Goal: Transaction & Acquisition: Purchase product/service

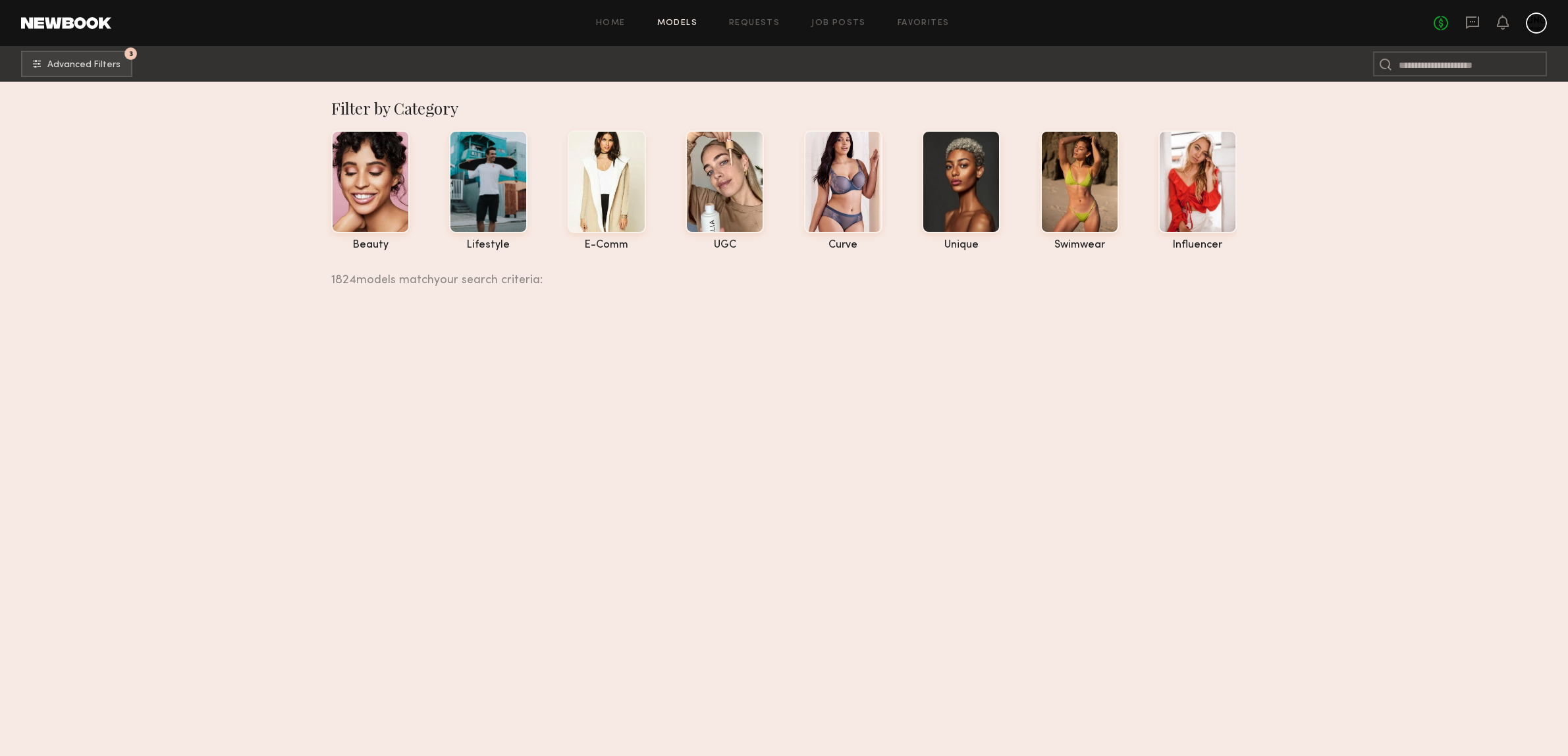
scroll to position [74537, 0]
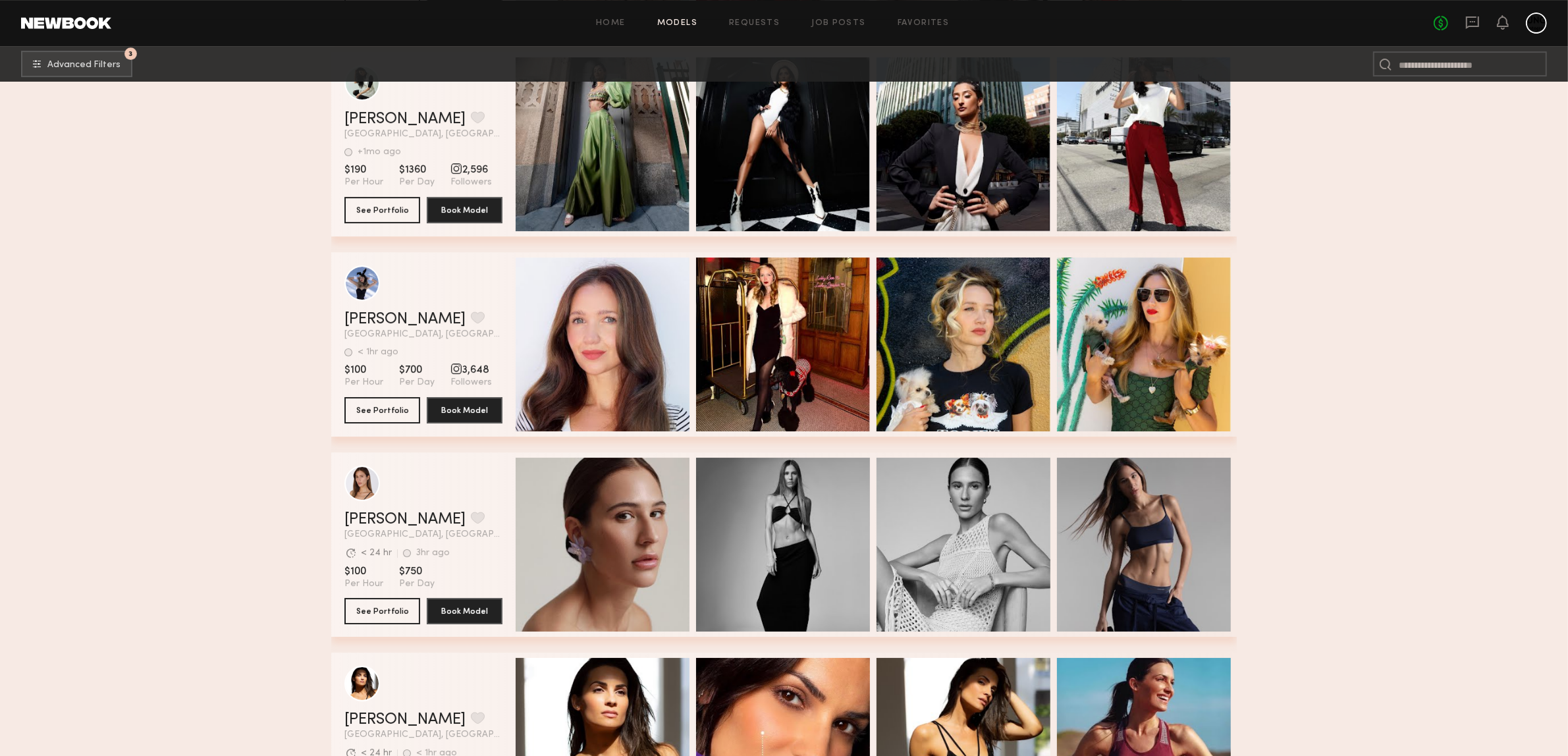
drag, startPoint x: 1555, startPoint y: 241, endPoint x: 1491, endPoint y: 245, distance: 64.1
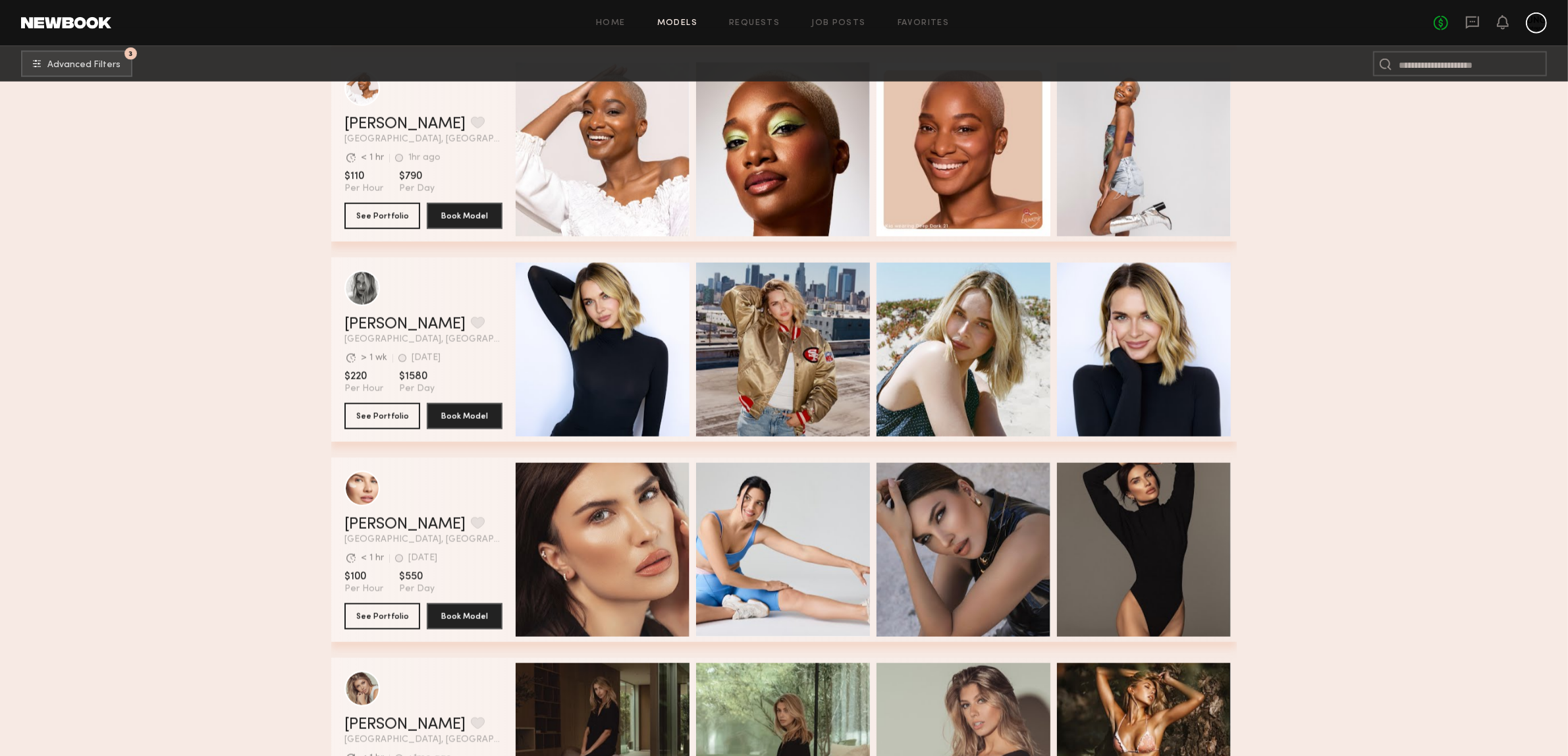
scroll to position [77464, 0]
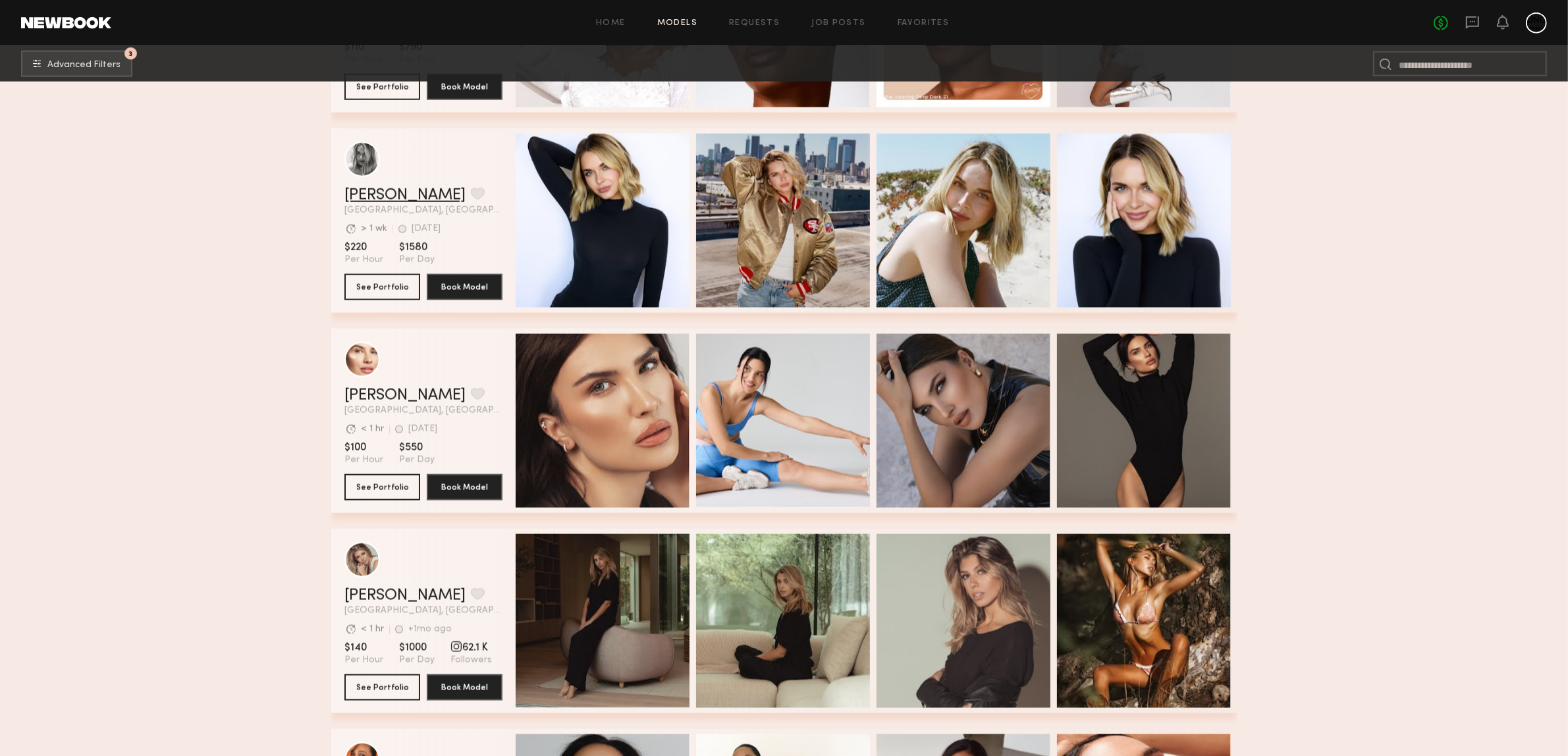
click at [362, 201] on link "[PERSON_NAME]" at bounding box center [405, 195] width 121 height 16
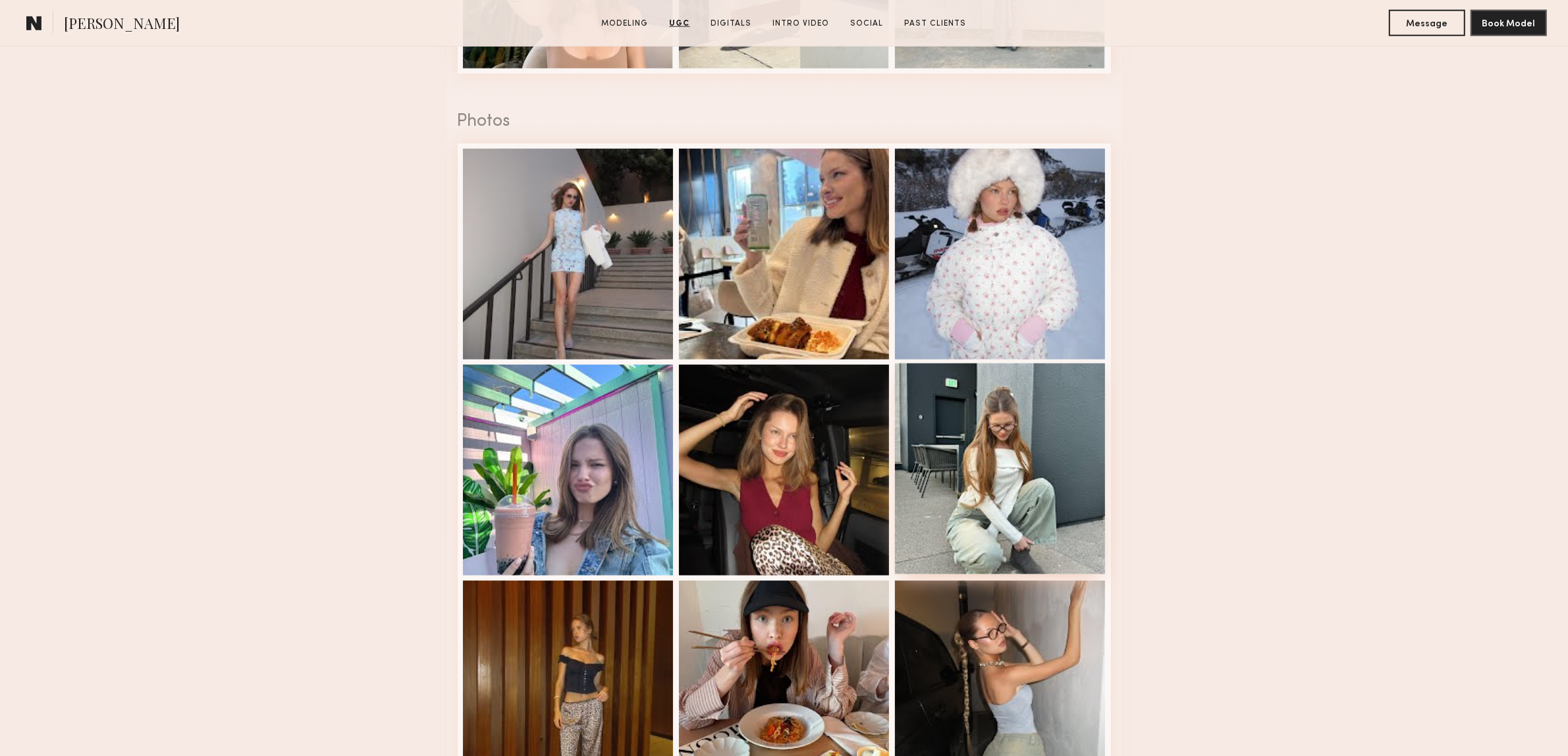
scroll to position [2223, 0]
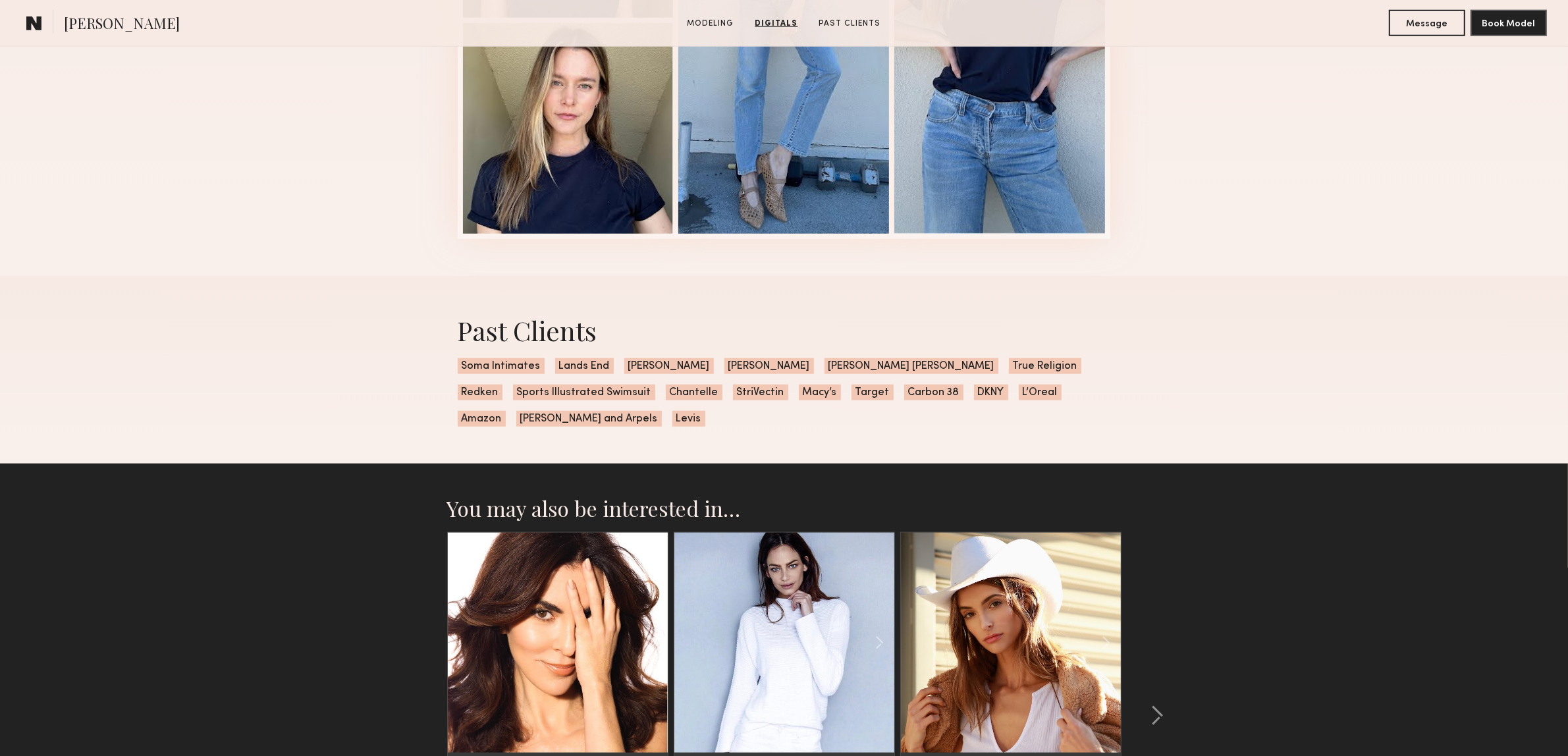
scroll to position [1828, 0]
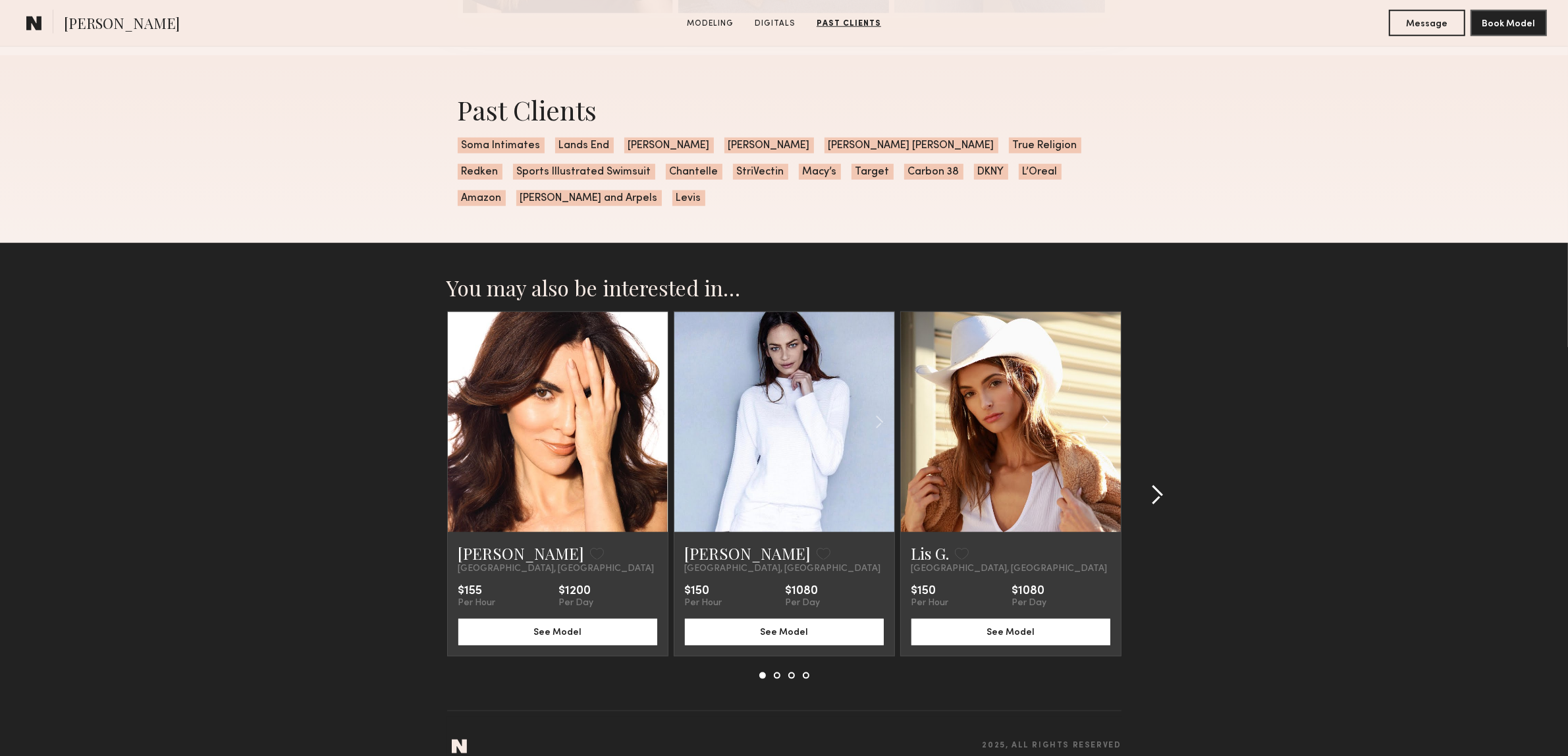
click at [1157, 485] on common-icon at bounding box center [1157, 495] width 13 height 21
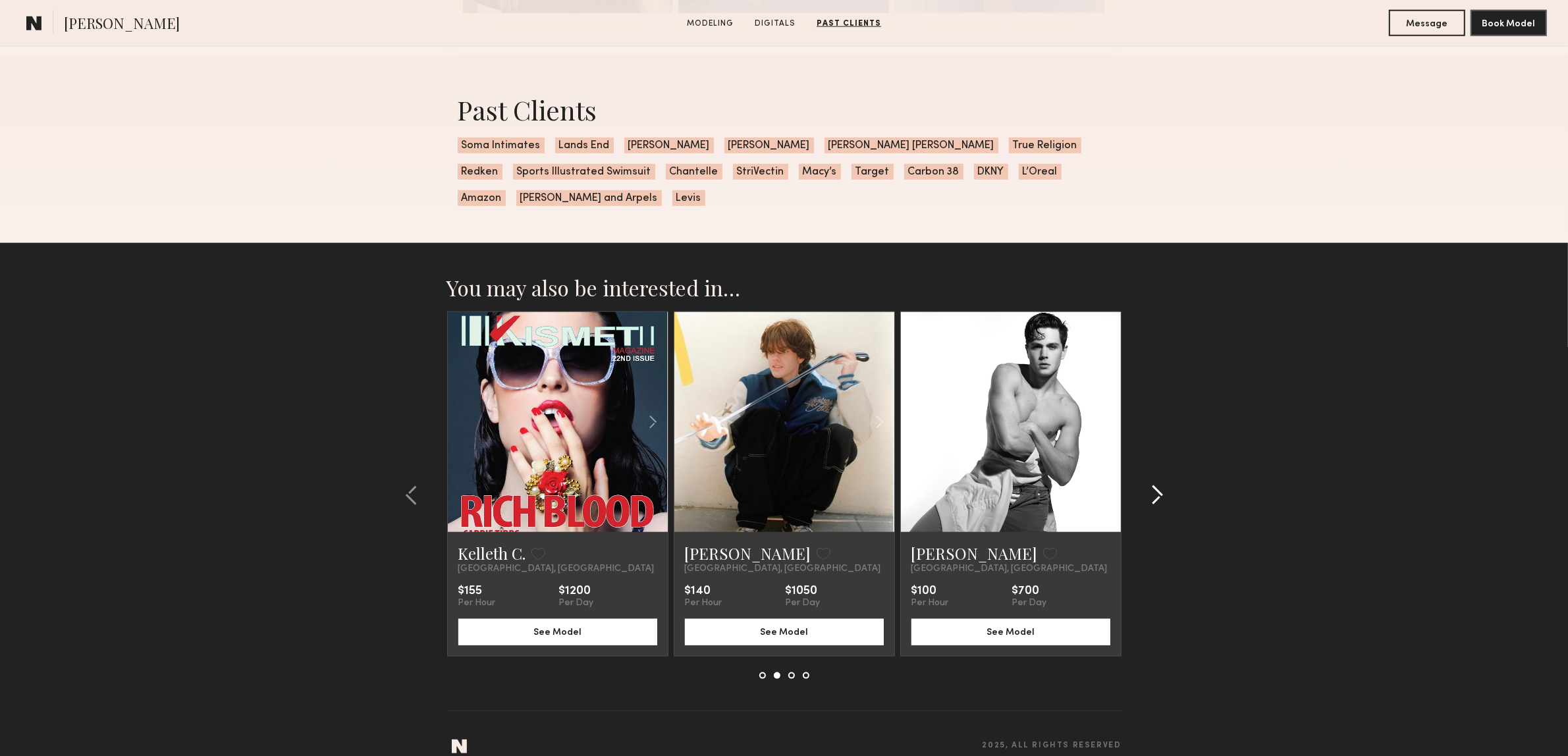
click at [1157, 485] on common-icon at bounding box center [1157, 495] width 13 height 21
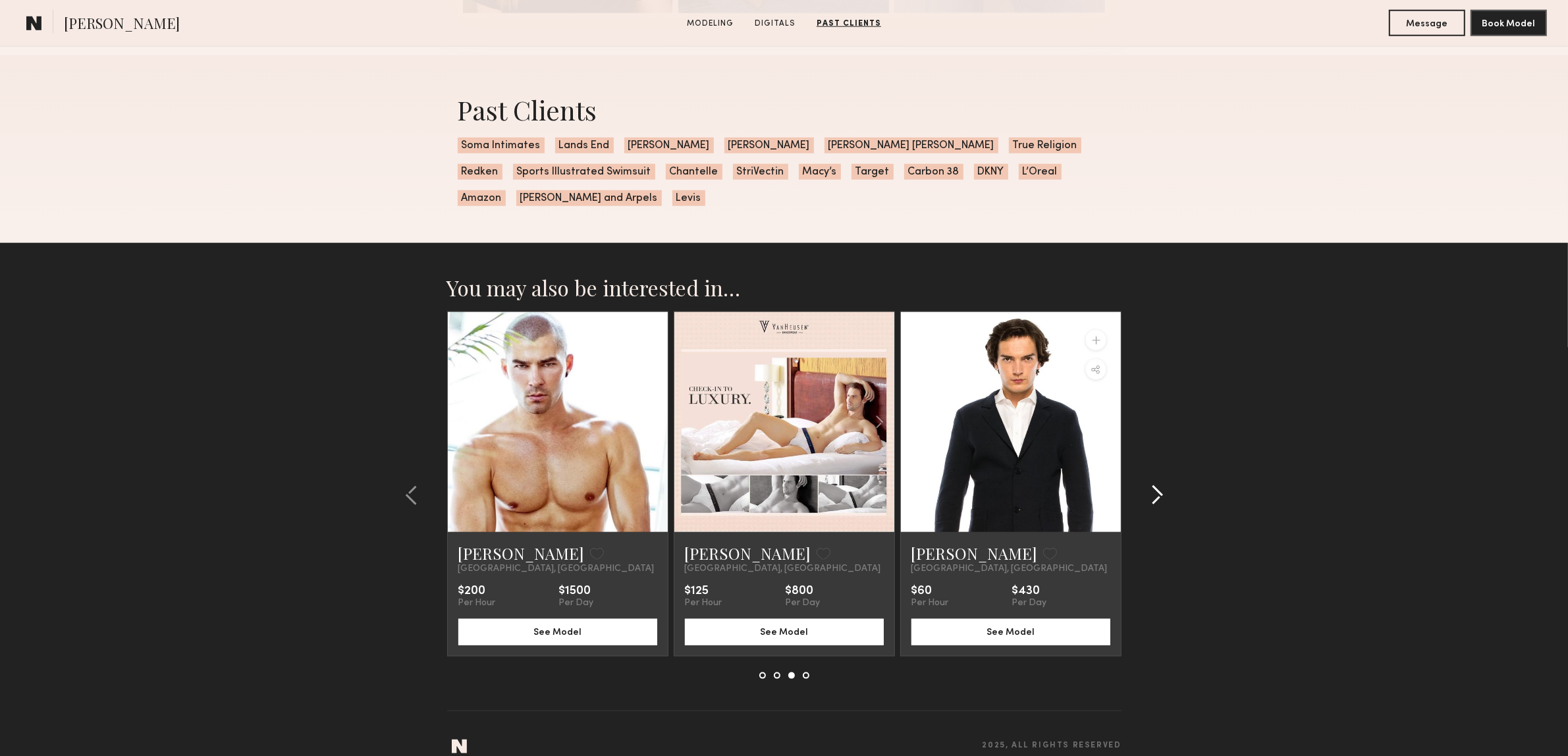
click at [1157, 485] on common-icon at bounding box center [1157, 495] width 13 height 21
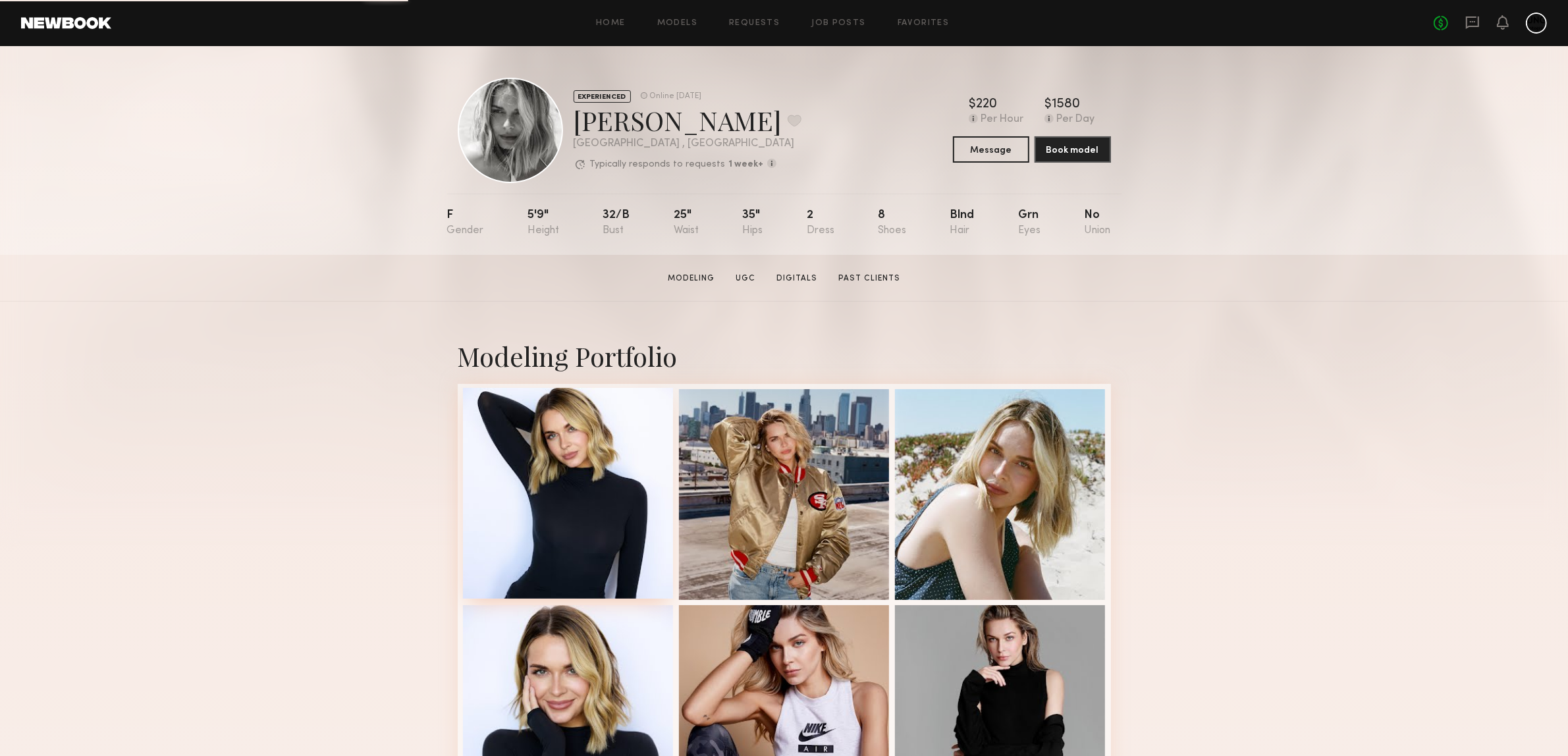
click at [590, 514] on div at bounding box center [568, 493] width 210 height 210
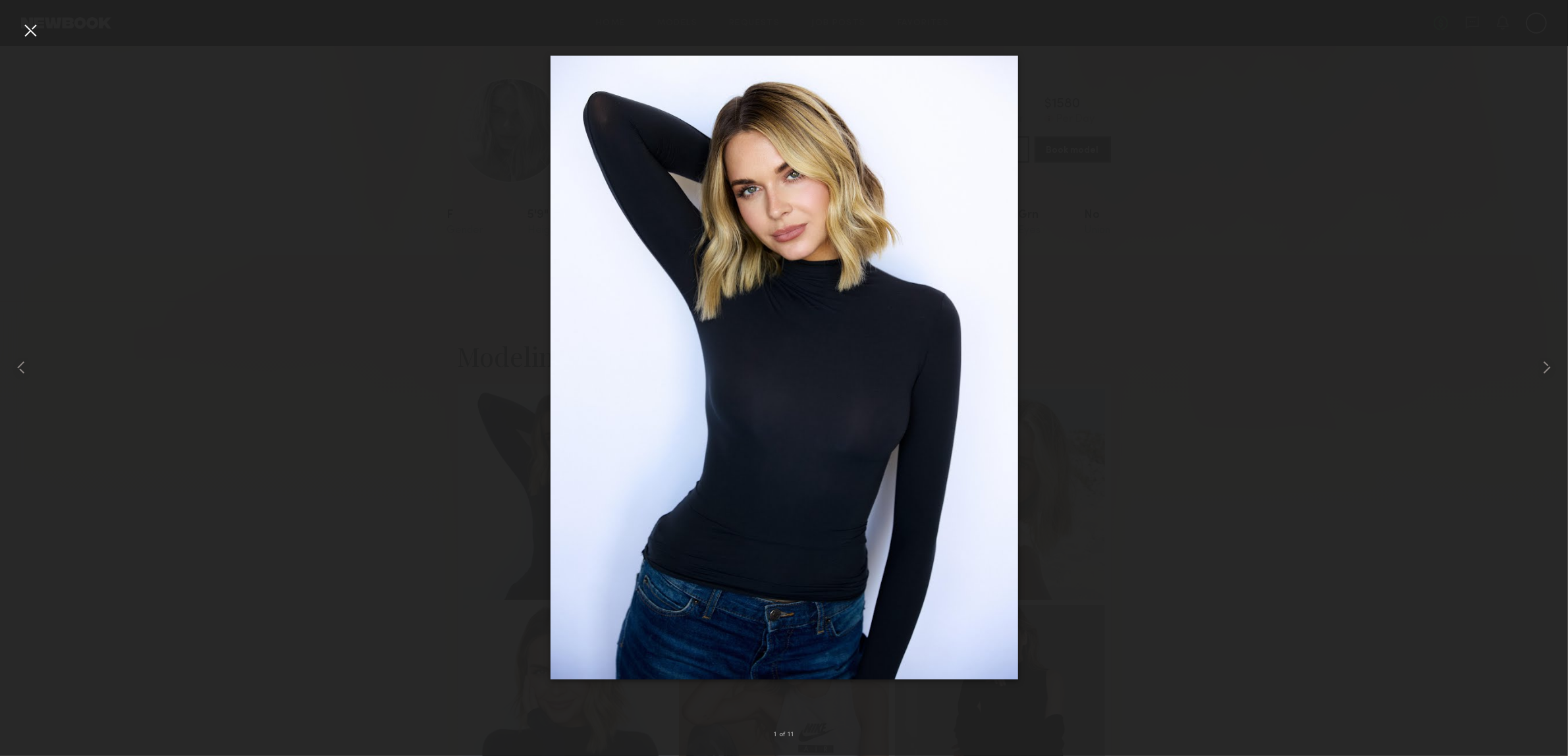
click at [1345, 231] on div at bounding box center [784, 367] width 1568 height 693
click at [1543, 359] on common-icon at bounding box center [1547, 367] width 21 height 21
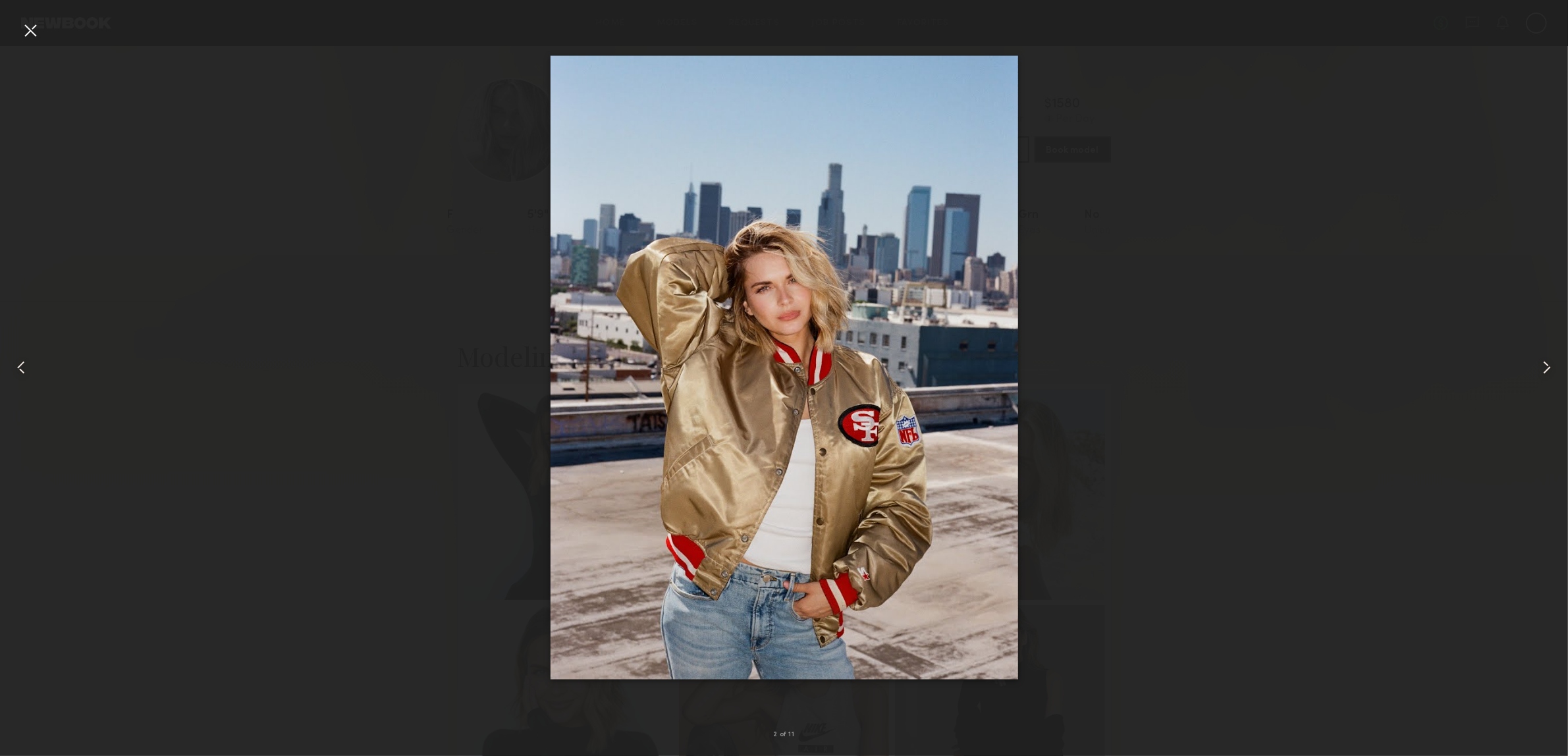
click at [1543, 359] on common-icon at bounding box center [1547, 367] width 21 height 21
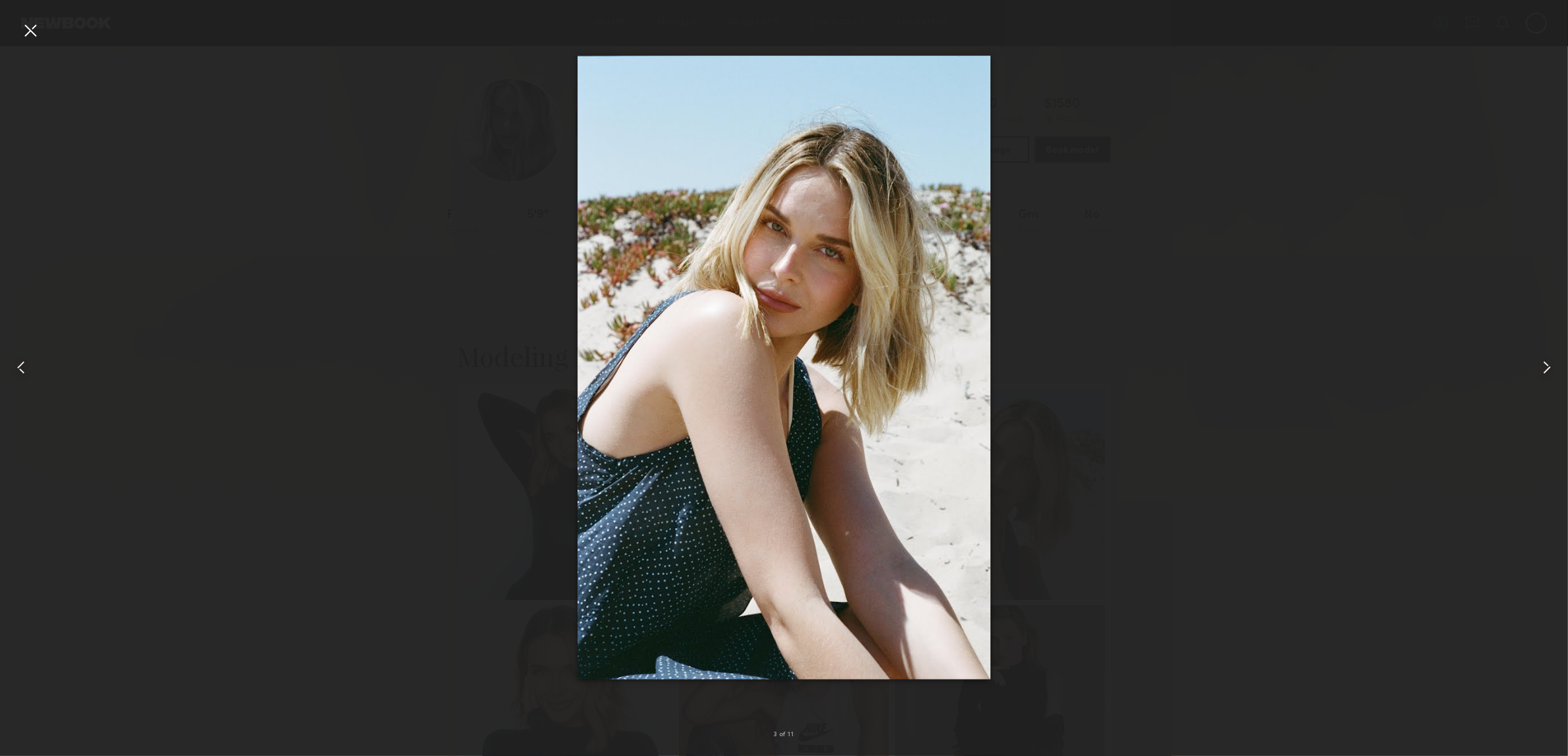
click at [1543, 359] on common-icon at bounding box center [1547, 367] width 21 height 21
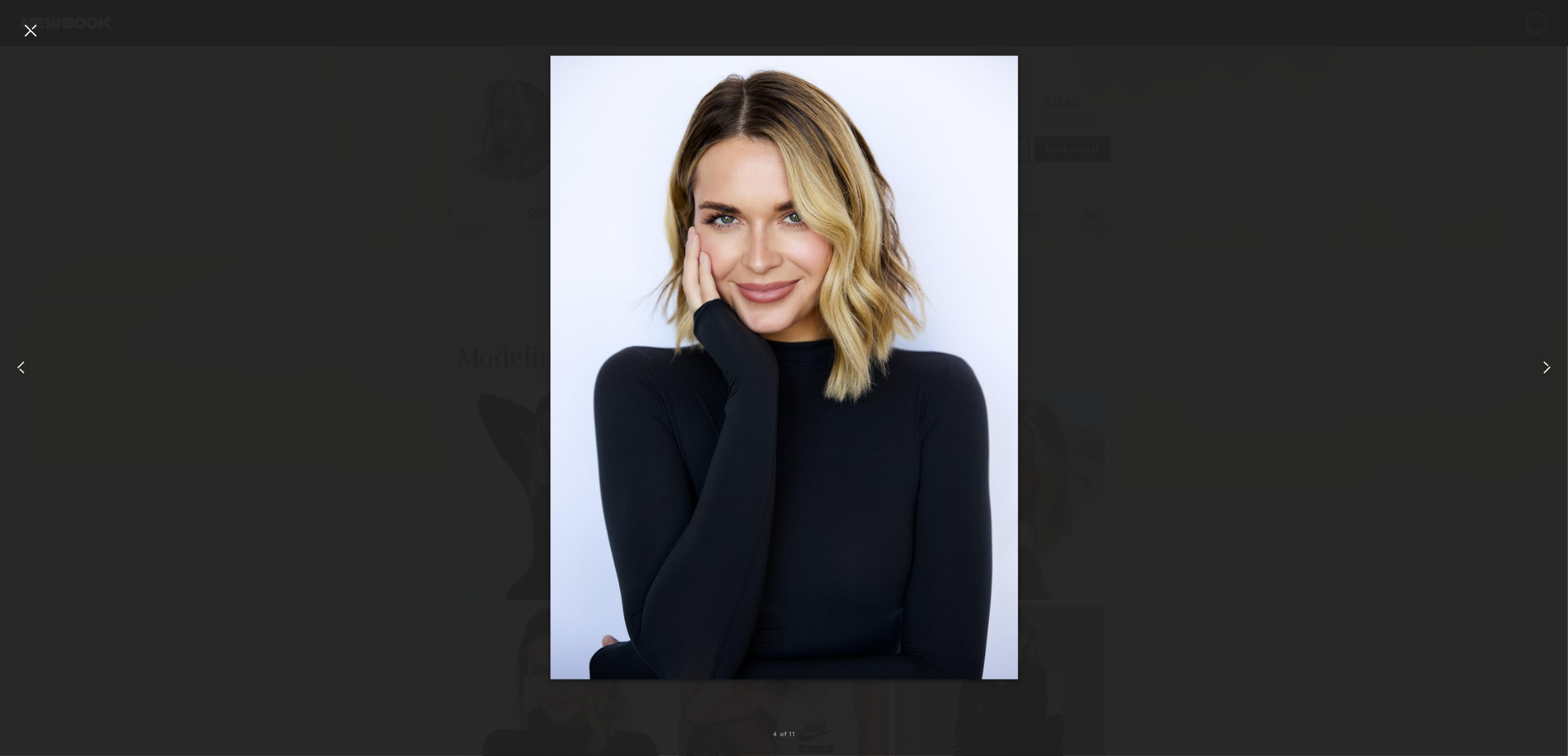
click at [1543, 359] on common-icon at bounding box center [1547, 367] width 21 height 21
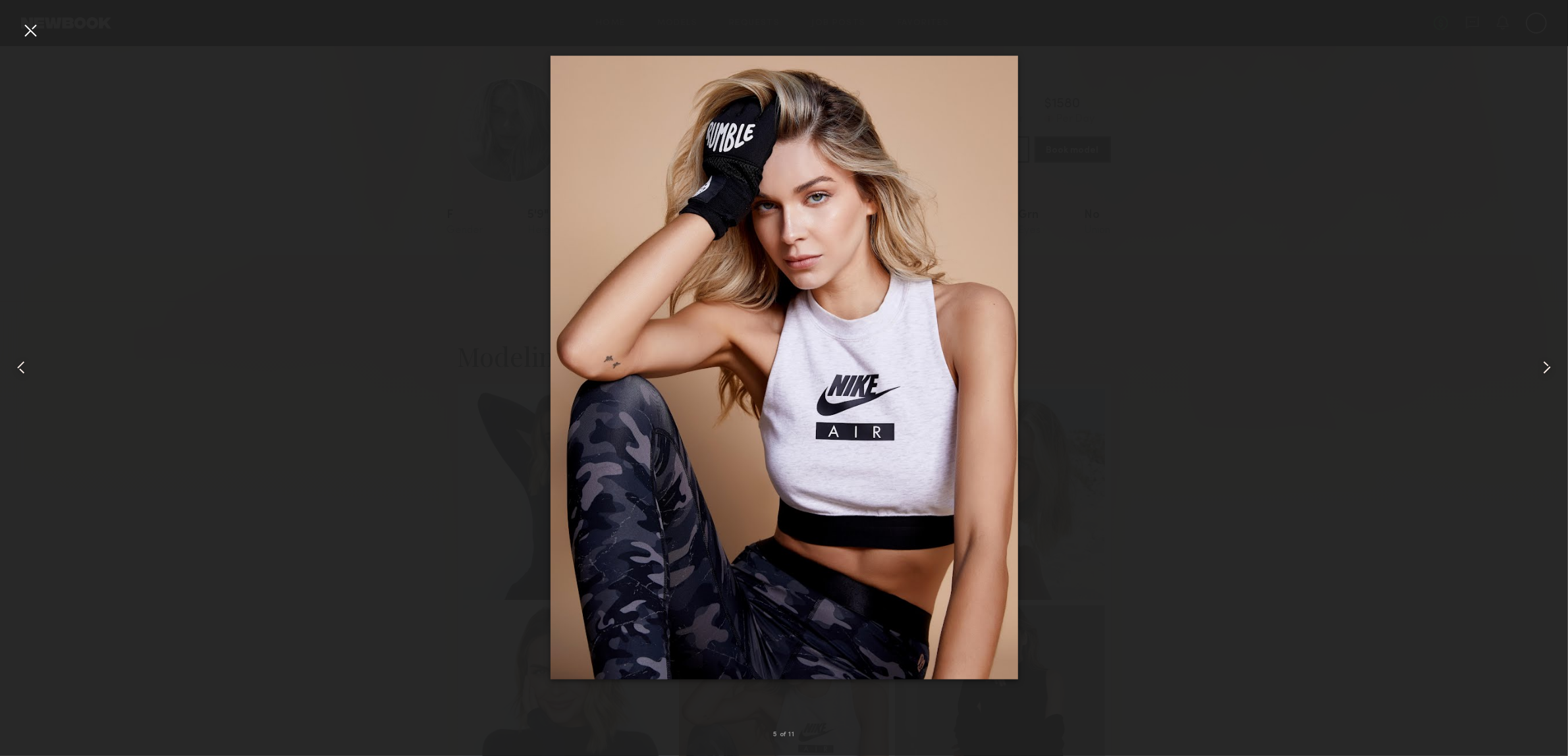
click at [1543, 360] on common-icon at bounding box center [1547, 367] width 21 height 21
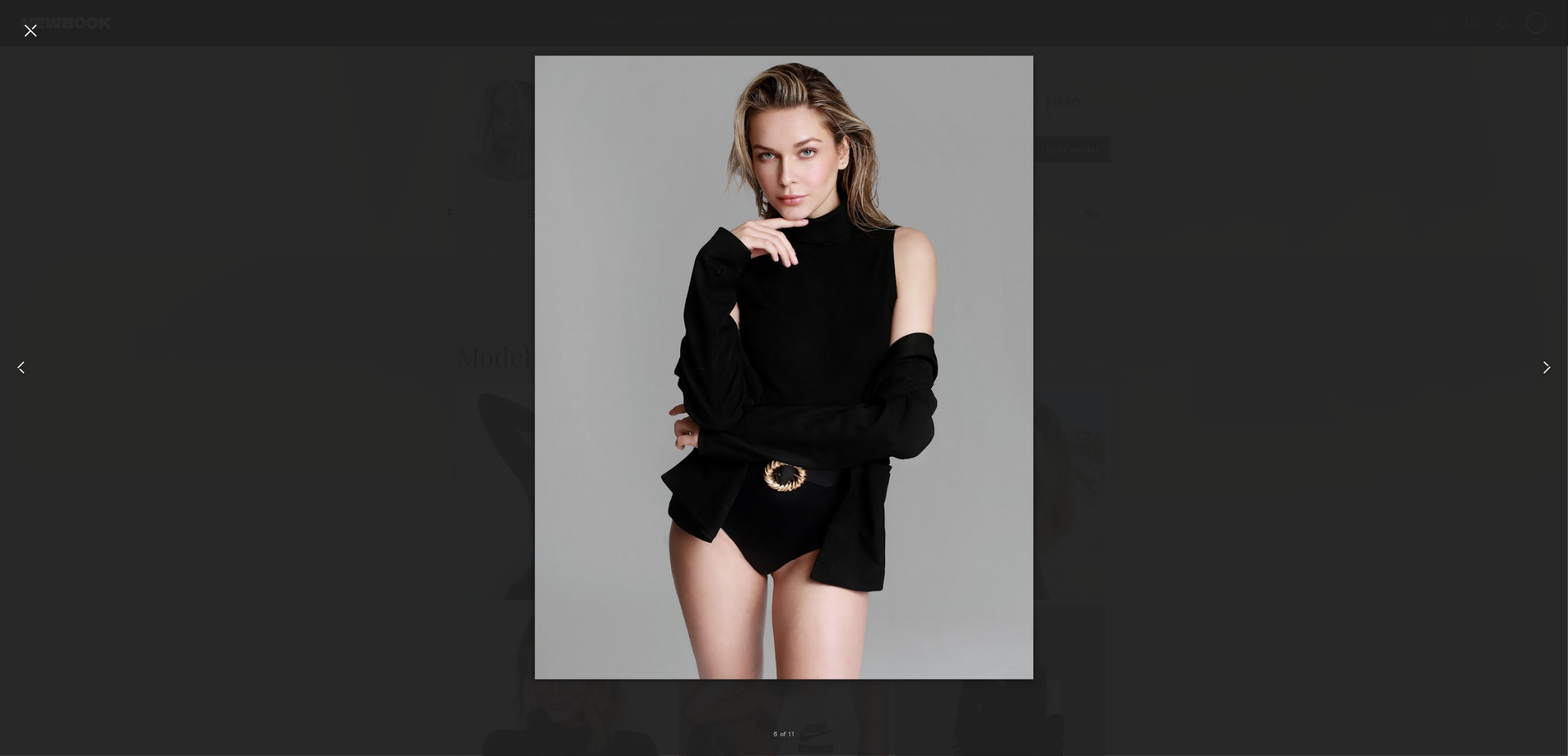
click at [1543, 364] on common-icon at bounding box center [1547, 367] width 21 height 21
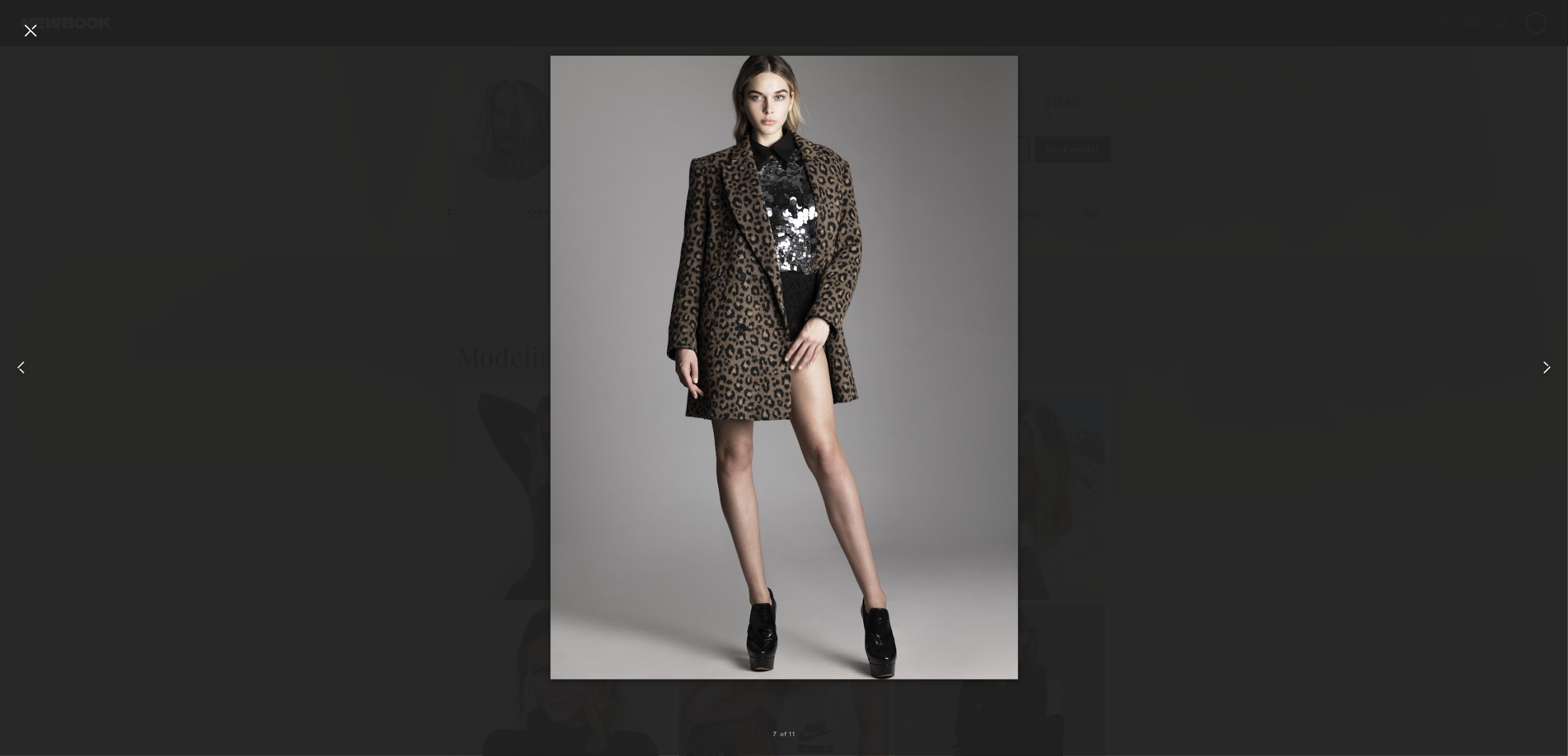
click at [35, 24] on div at bounding box center [30, 30] width 21 height 21
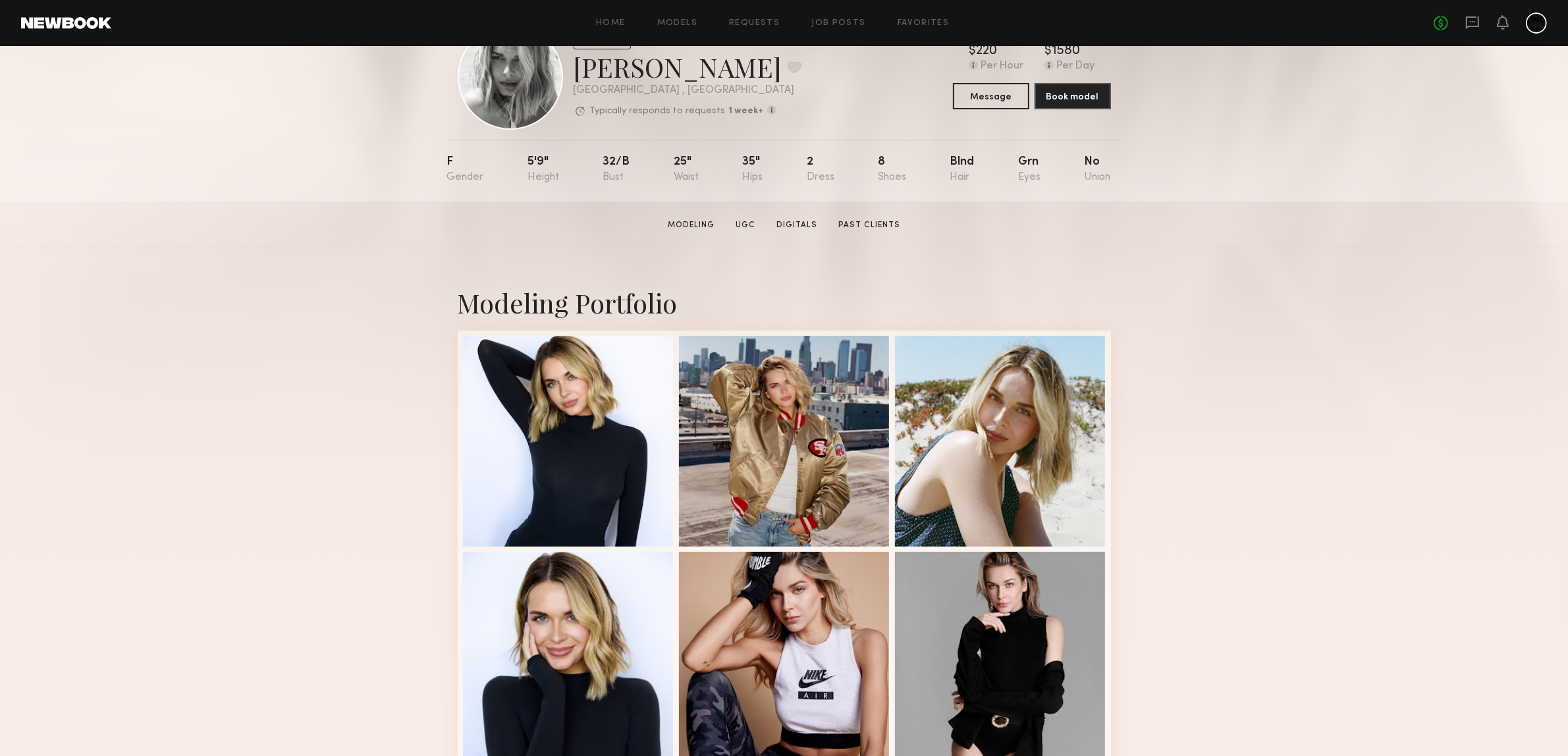
scroll to position [247, 0]
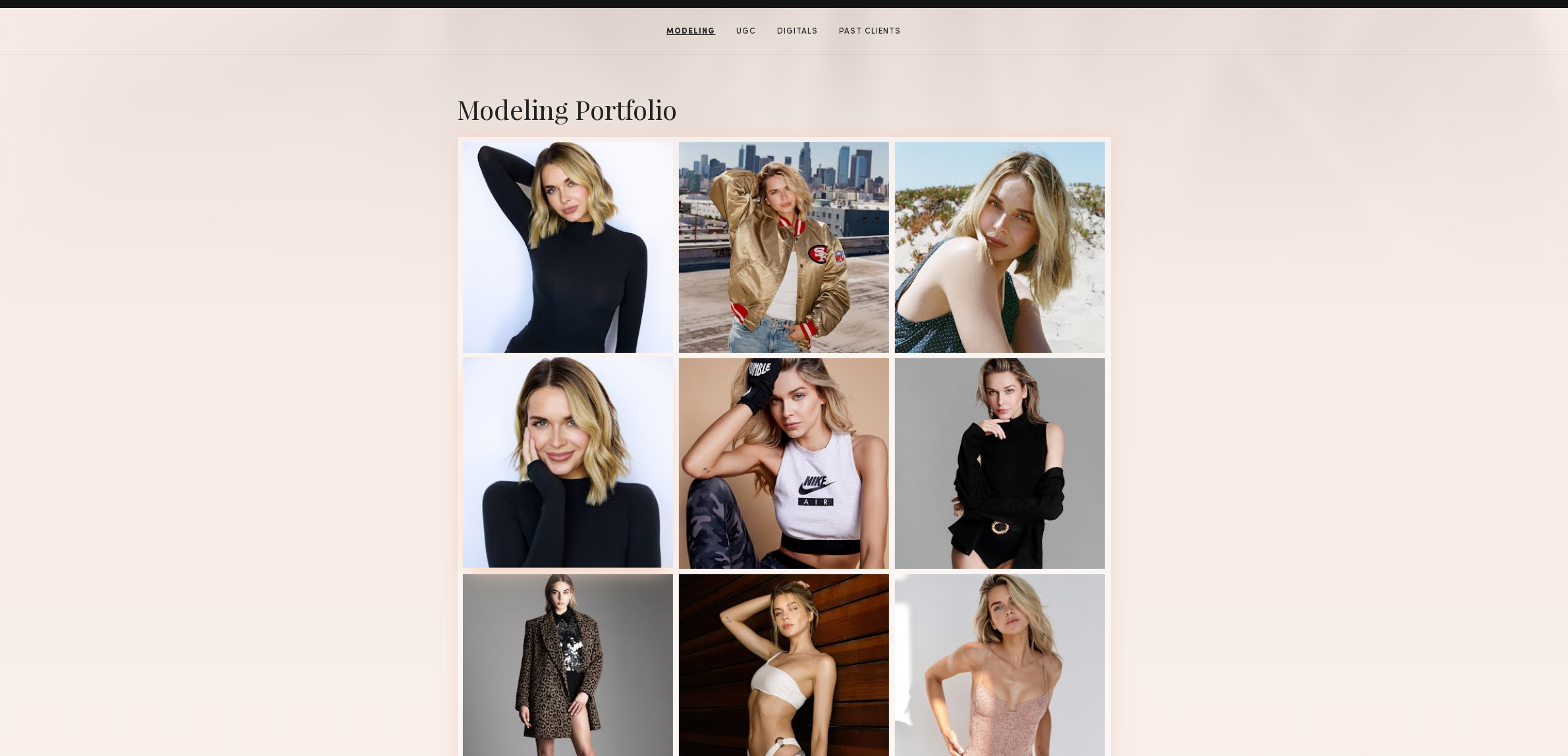
click at [529, 480] on div at bounding box center [568, 462] width 210 height 210
